Goal: Task Accomplishment & Management: Use online tool/utility

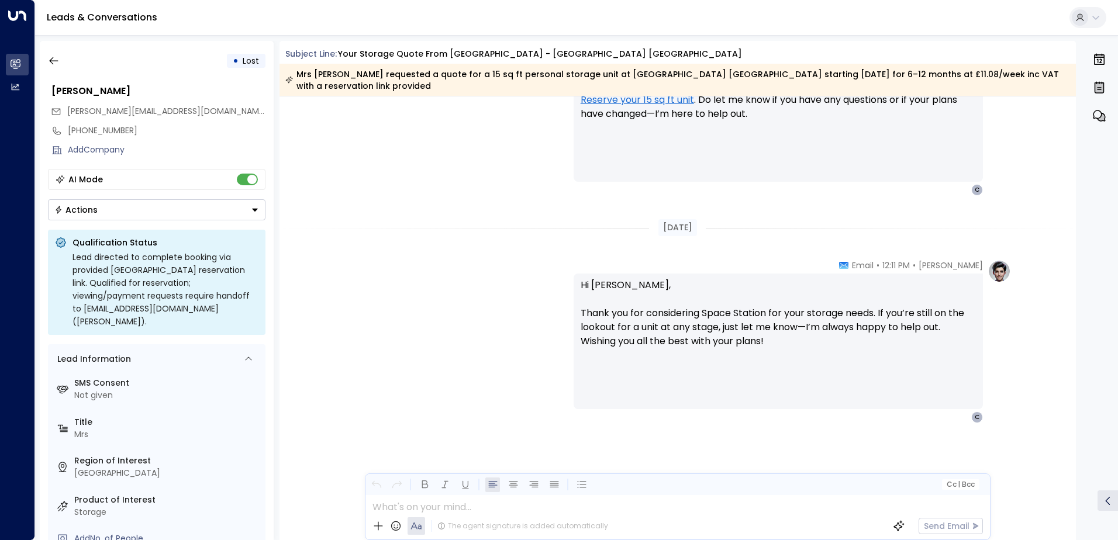
scroll to position [2640, 0]
click at [58, 59] on icon "button" at bounding box center [54, 61] width 12 height 12
click at [54, 62] on icon "button" at bounding box center [54, 61] width 12 height 12
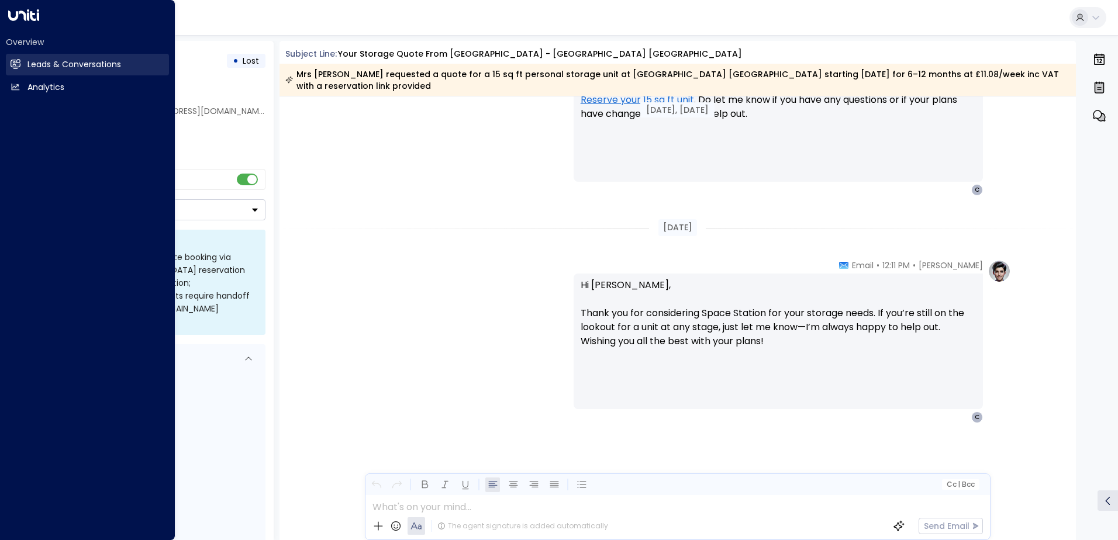
click at [23, 64] on link "Leads & Conversations Leads & Conversations" at bounding box center [87, 65] width 163 height 22
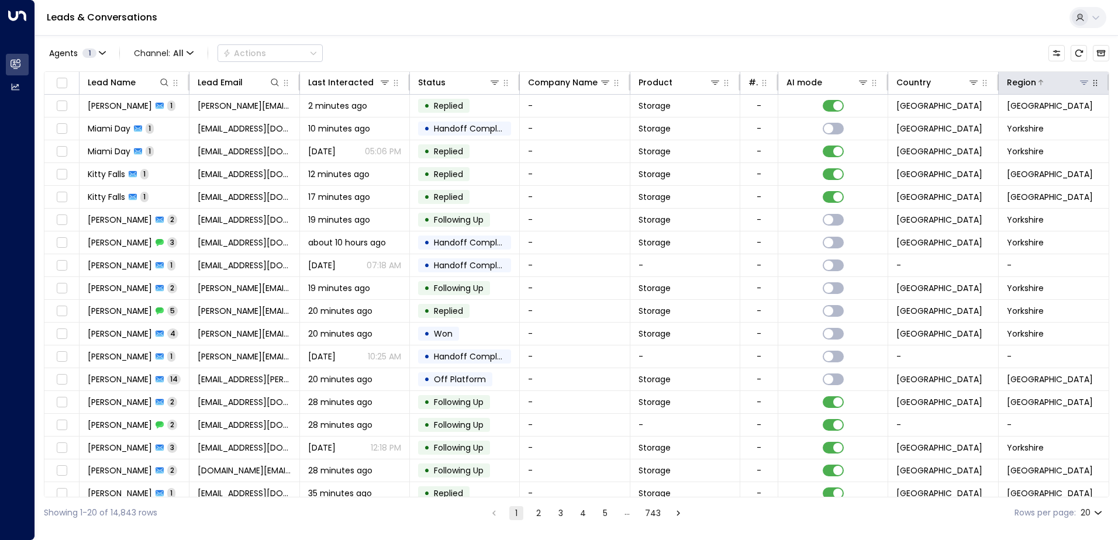
click at [1080, 81] on icon at bounding box center [1084, 83] width 8 height 4
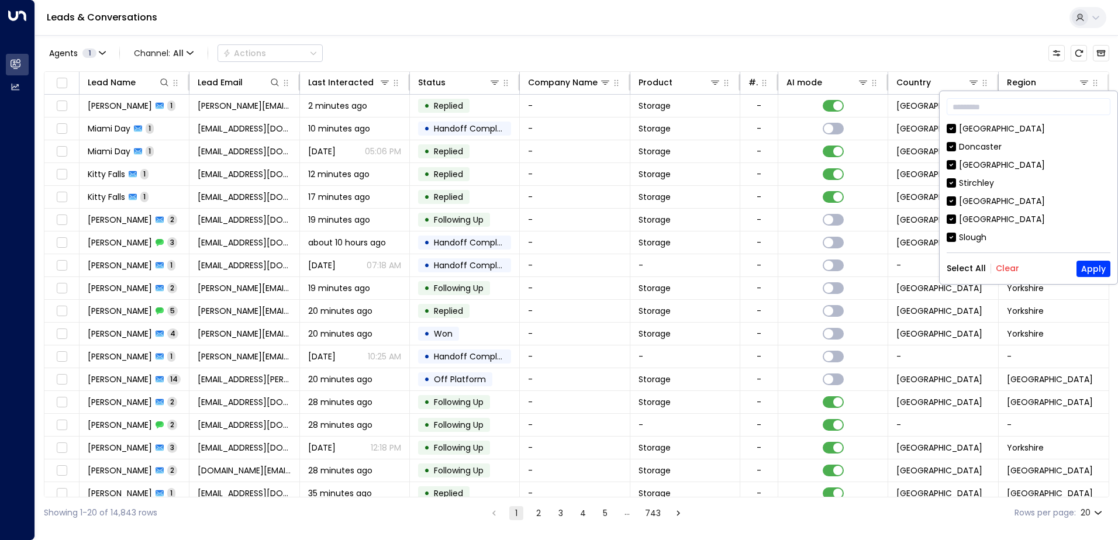
click at [1006, 275] on div "Select All Clear Apply" at bounding box center [1029, 269] width 164 height 16
click at [1011, 270] on button "Clear" at bounding box center [1007, 268] width 23 height 9
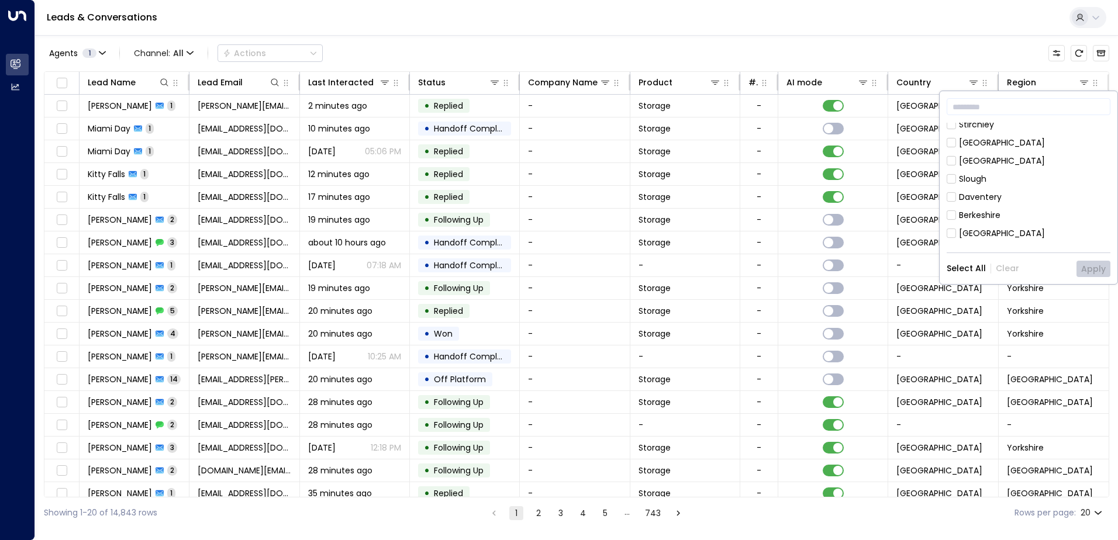
click at [973, 234] on div "[GEOGRAPHIC_DATA]" at bounding box center [1002, 233] width 86 height 12
click at [1105, 268] on button "Apply" at bounding box center [1093, 269] width 34 height 16
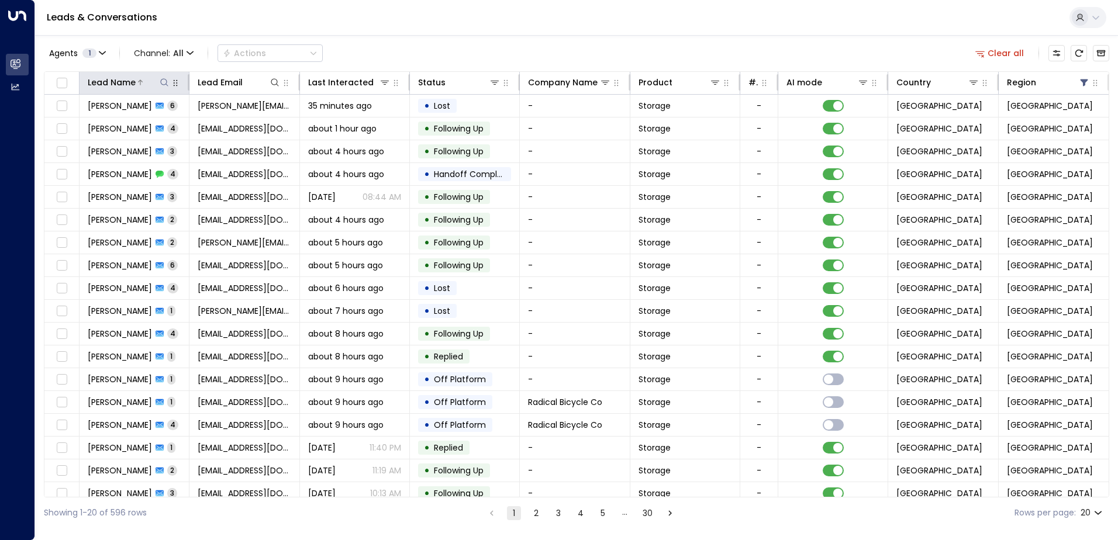
click at [163, 85] on icon at bounding box center [165, 82] width 8 height 8
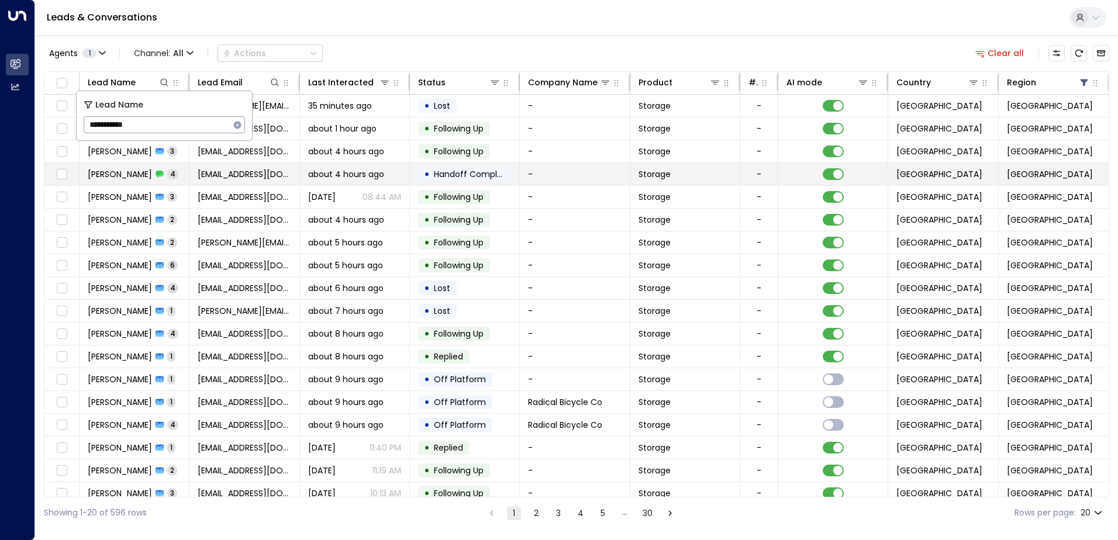
type input "**********"
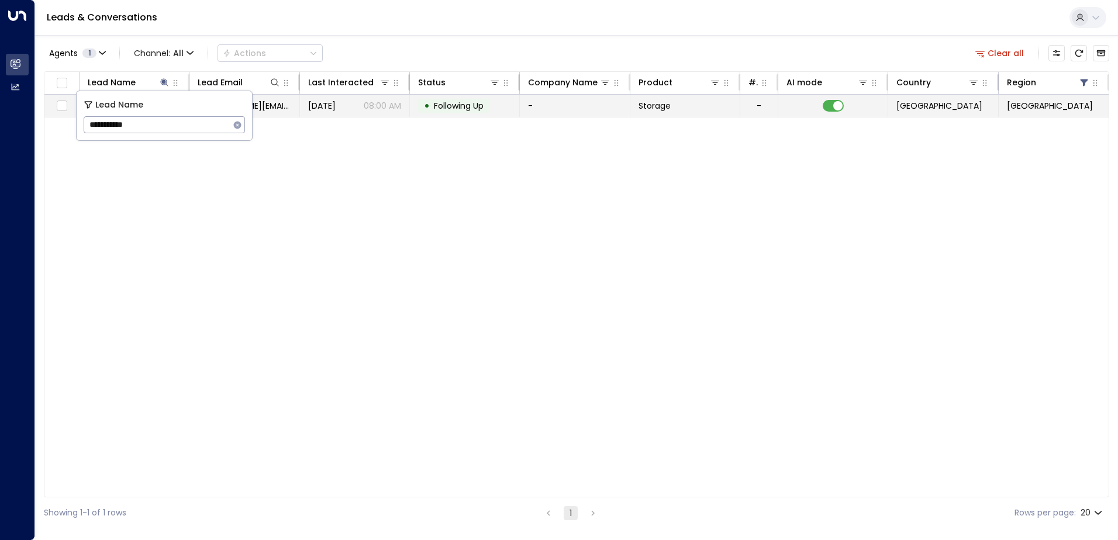
click at [457, 108] on span "Following Up" at bounding box center [459, 106] width 50 height 12
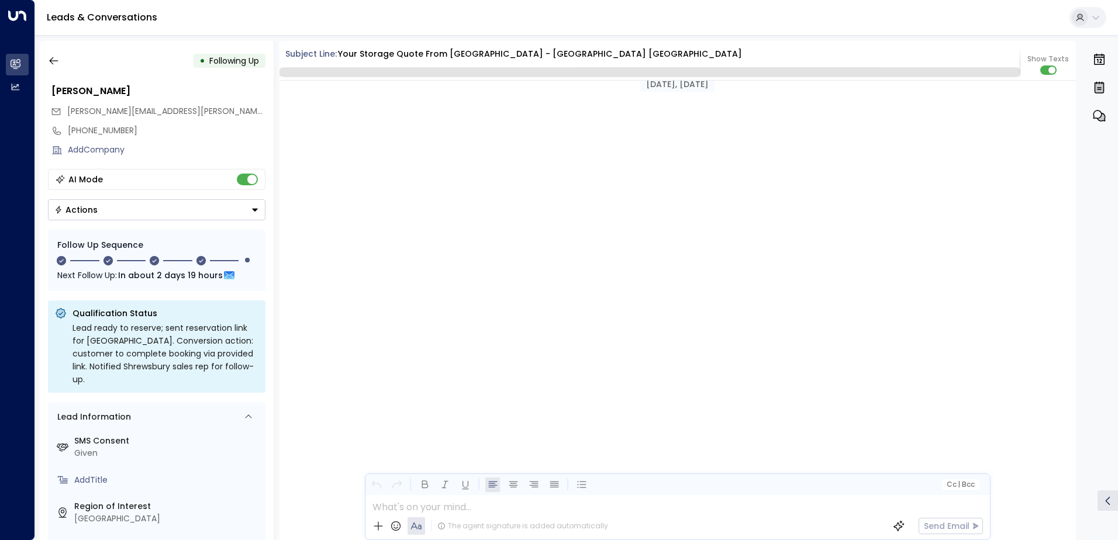
scroll to position [1826, 0]
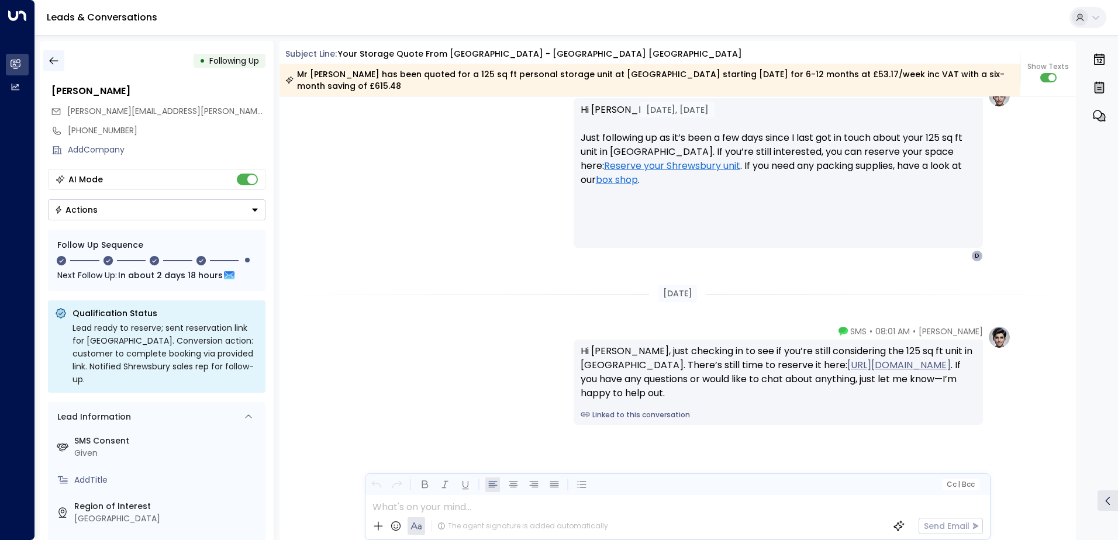
click at [48, 63] on icon "button" at bounding box center [54, 61] width 12 height 12
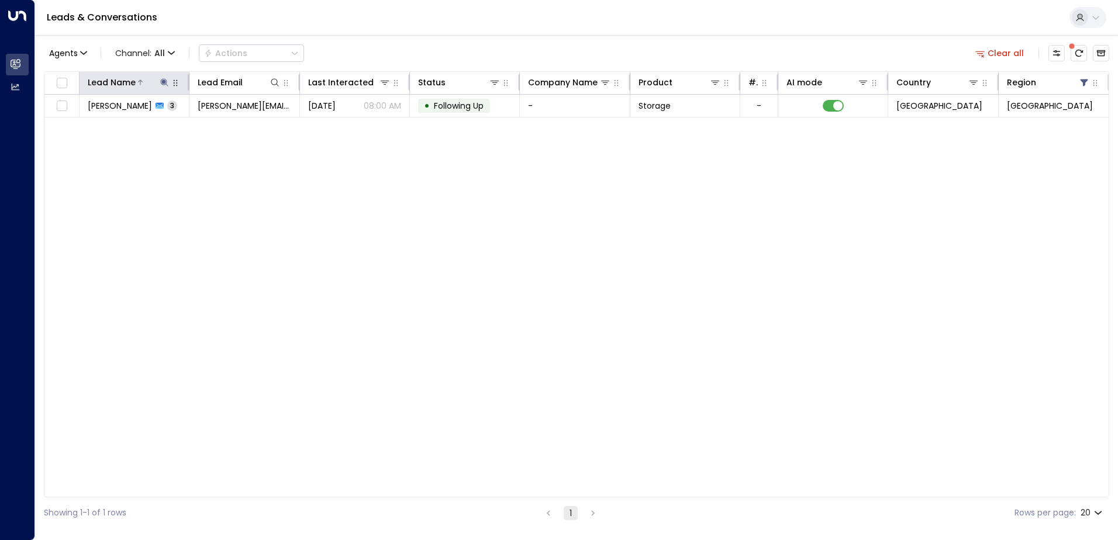
click at [165, 84] on icon at bounding box center [164, 82] width 9 height 9
click at [236, 123] on icon "button" at bounding box center [238, 125] width 8 height 8
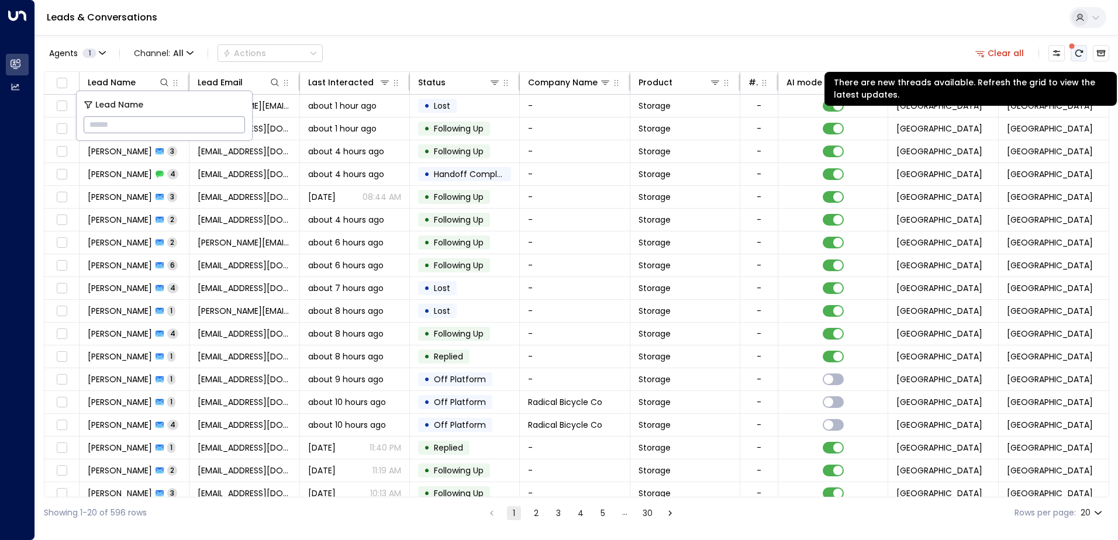
click at [1073, 53] on button "There are new threads available. Refresh the grid to view the latest updates." at bounding box center [1078, 53] width 16 height 16
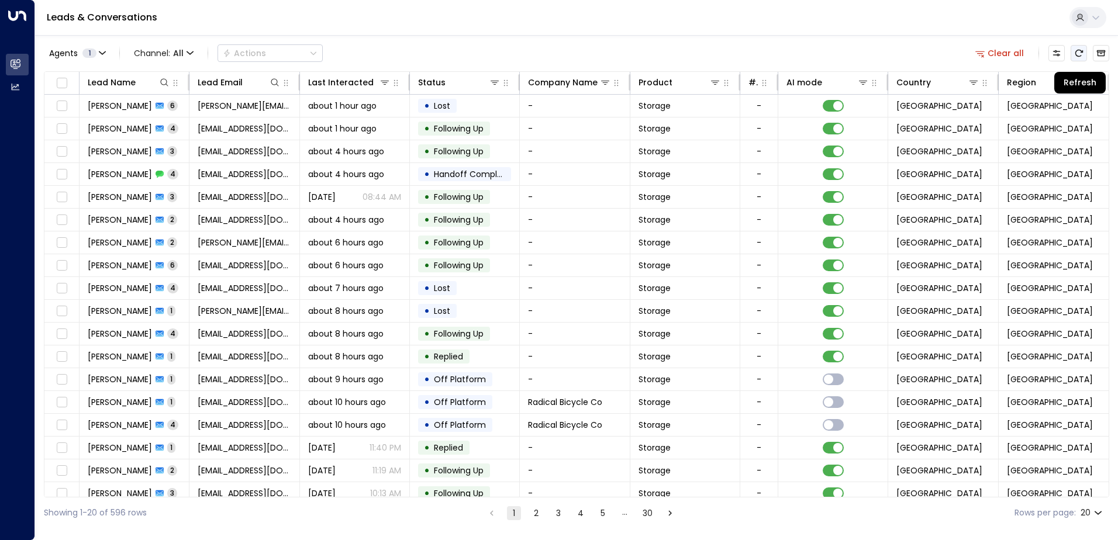
click at [1076, 53] on icon "Refresh" at bounding box center [1079, 53] width 8 height 7
